Goal: Task Accomplishment & Management: Complete application form

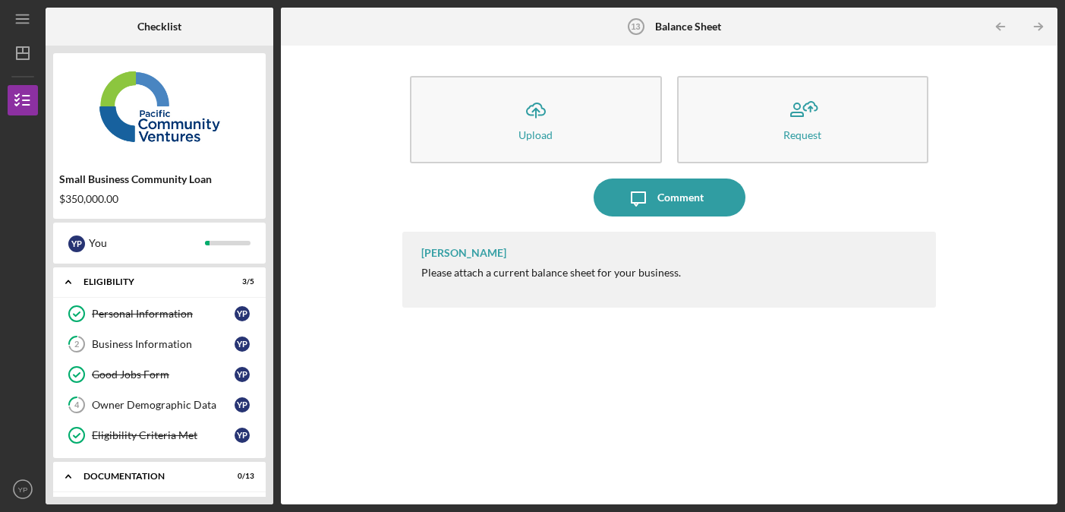
scroll to position [399, 0]
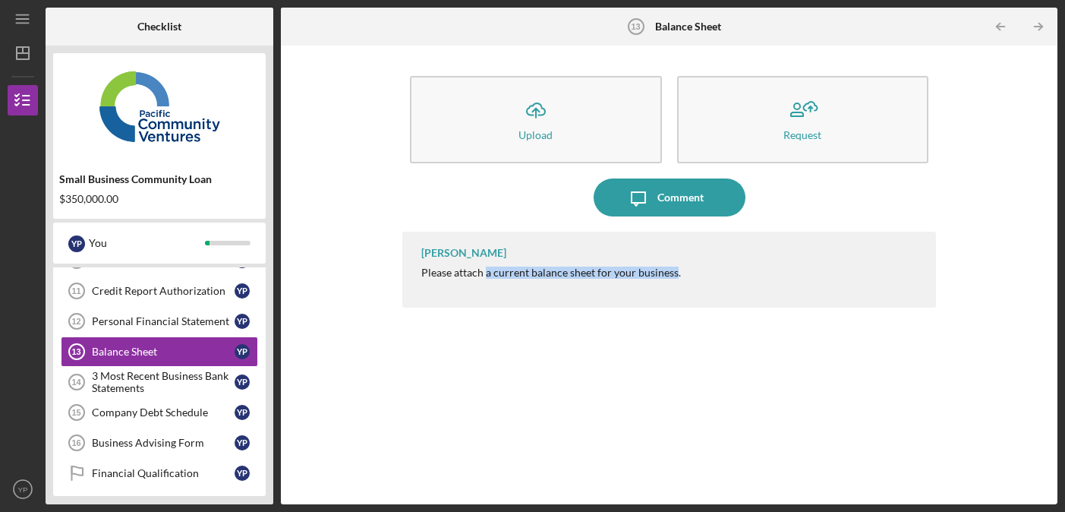
drag, startPoint x: 487, startPoint y: 275, endPoint x: 674, endPoint y: 270, distance: 186.9
click at [674, 270] on div "Please attach a current balance sheet for your business." at bounding box center [551, 273] width 260 height 12
copy div "a current balance sheet for your business"
click at [148, 320] on div "Personal Financial Statement" at bounding box center [163, 321] width 143 height 12
